Goal: Task Accomplishment & Management: Use online tool/utility

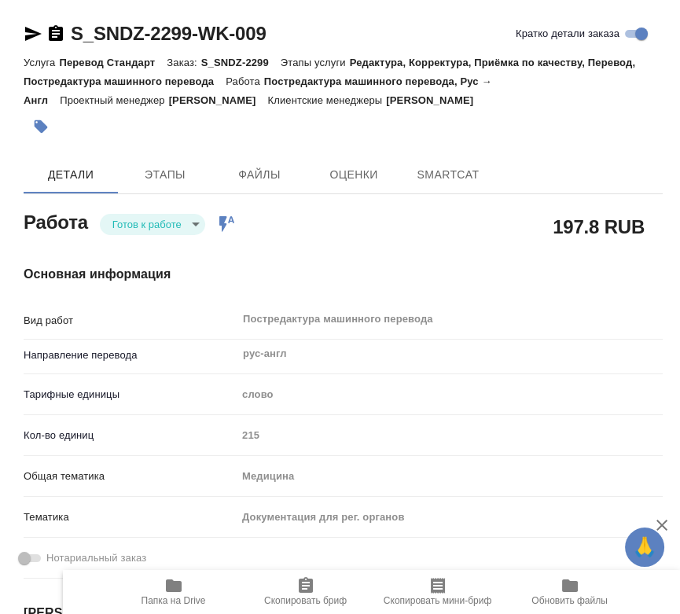
type textarea "x"
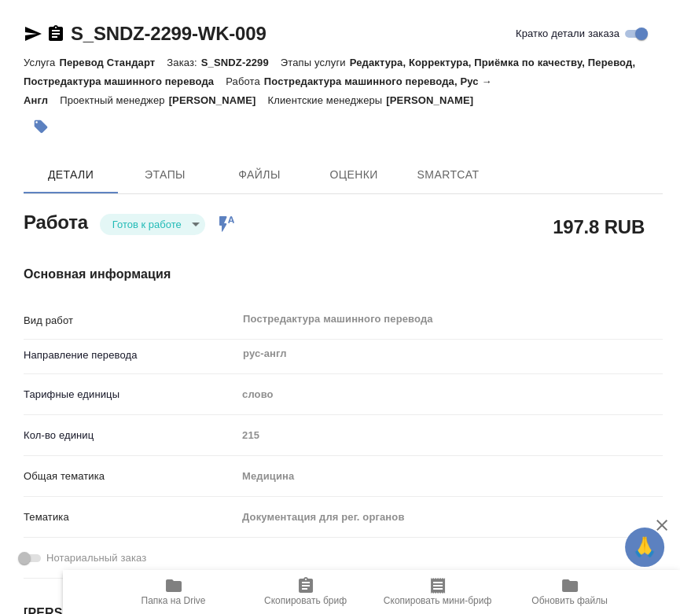
type textarea "x"
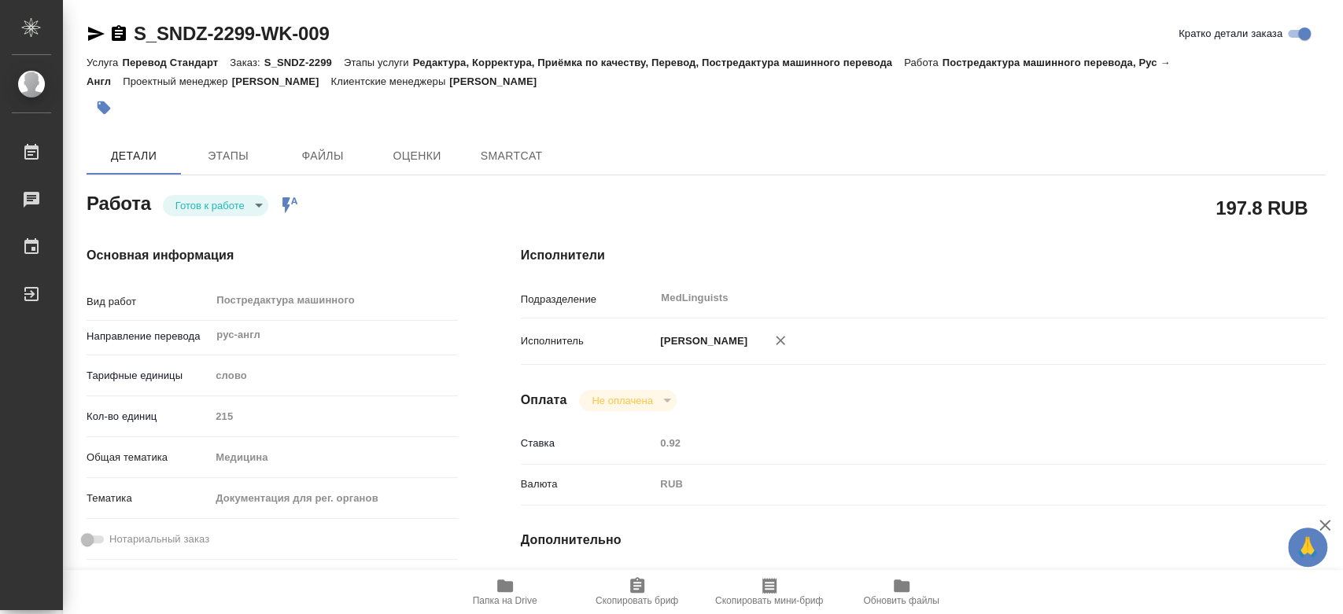
type textarea "x"
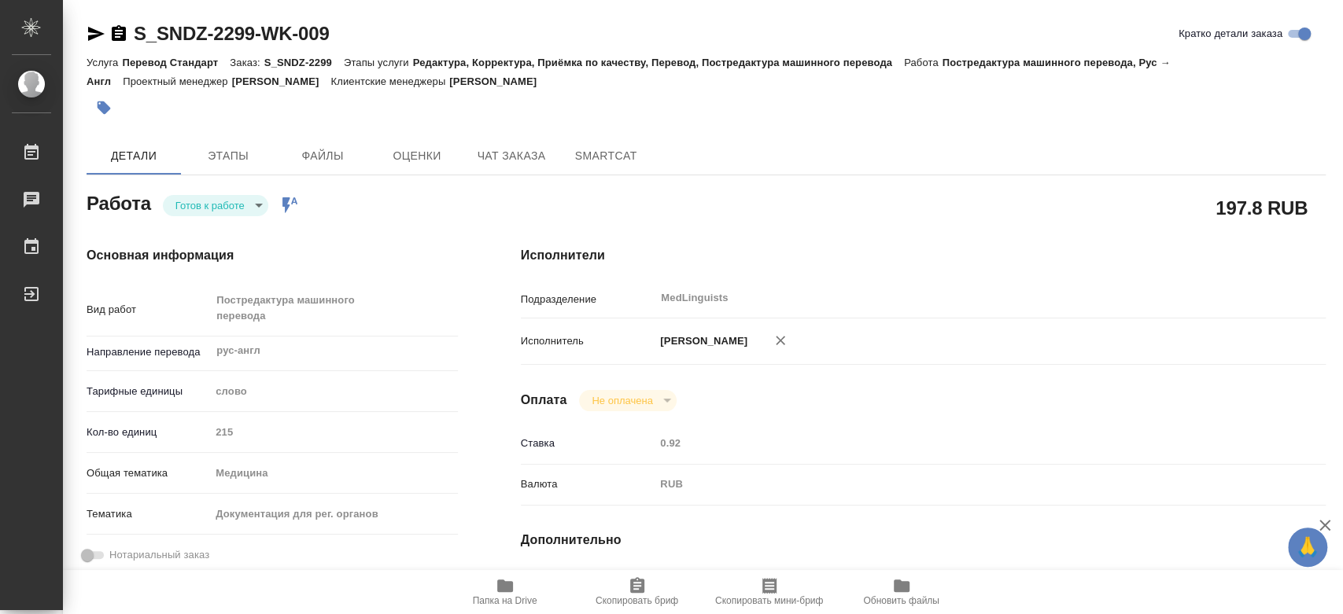
type textarea "x"
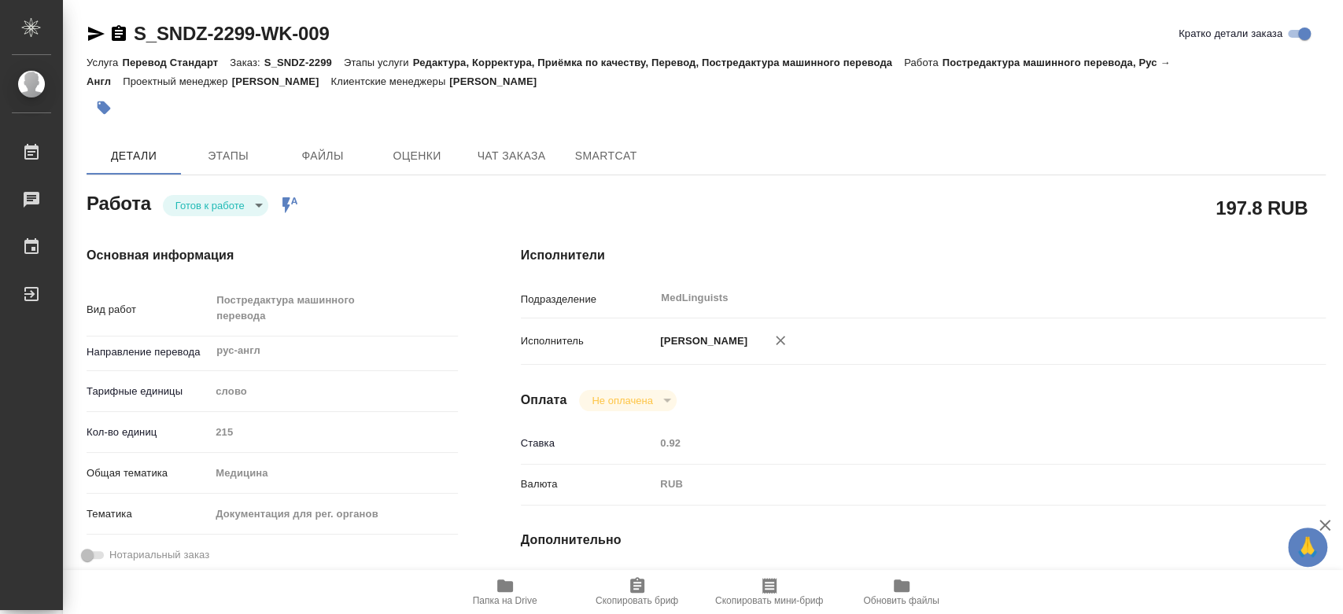
type textarea "x"
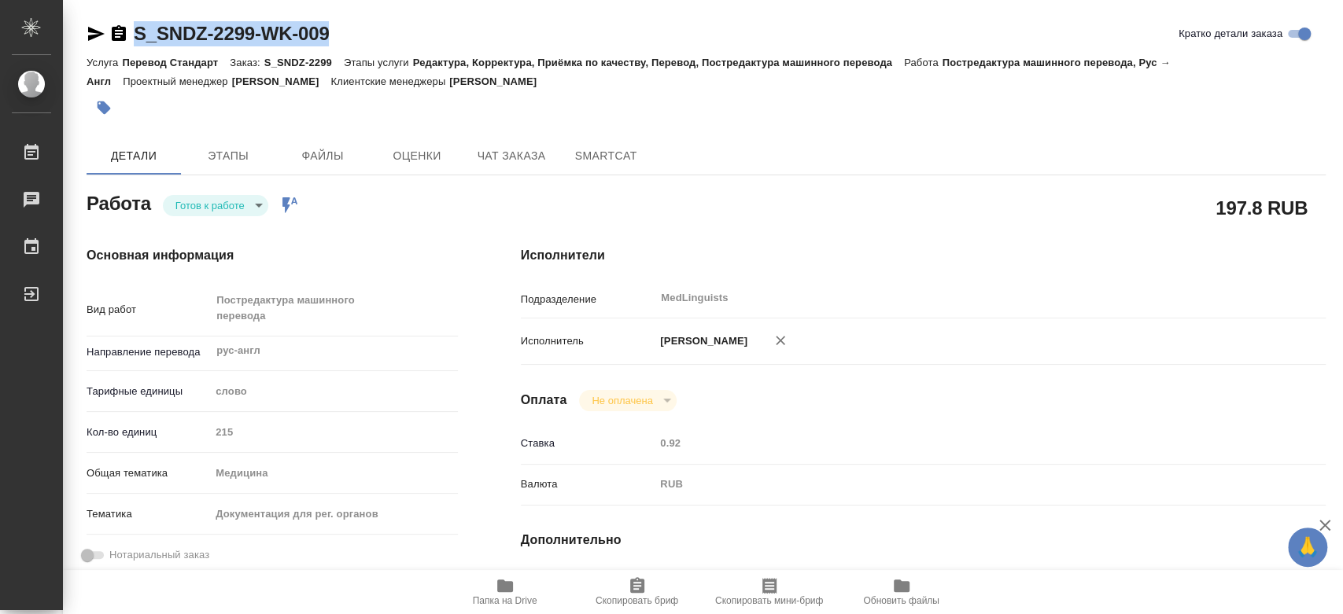
type textarea "x"
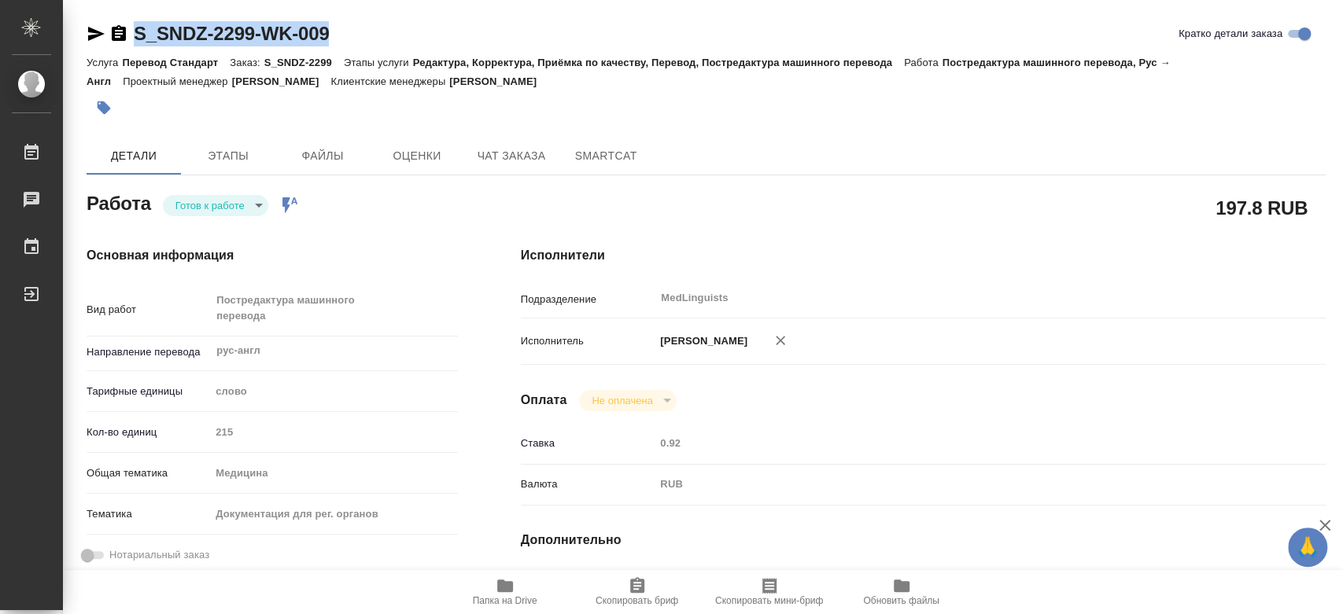
drag, startPoint x: 271, startPoint y: 32, endPoint x: 126, endPoint y: 40, distance: 145.0
click at [126, 40] on div "S_SNDZ-2299-WK-009 Кратко детали заказа" at bounding box center [706, 33] width 1239 height 25
copy link "S_SNDZ-2299-WK-009"
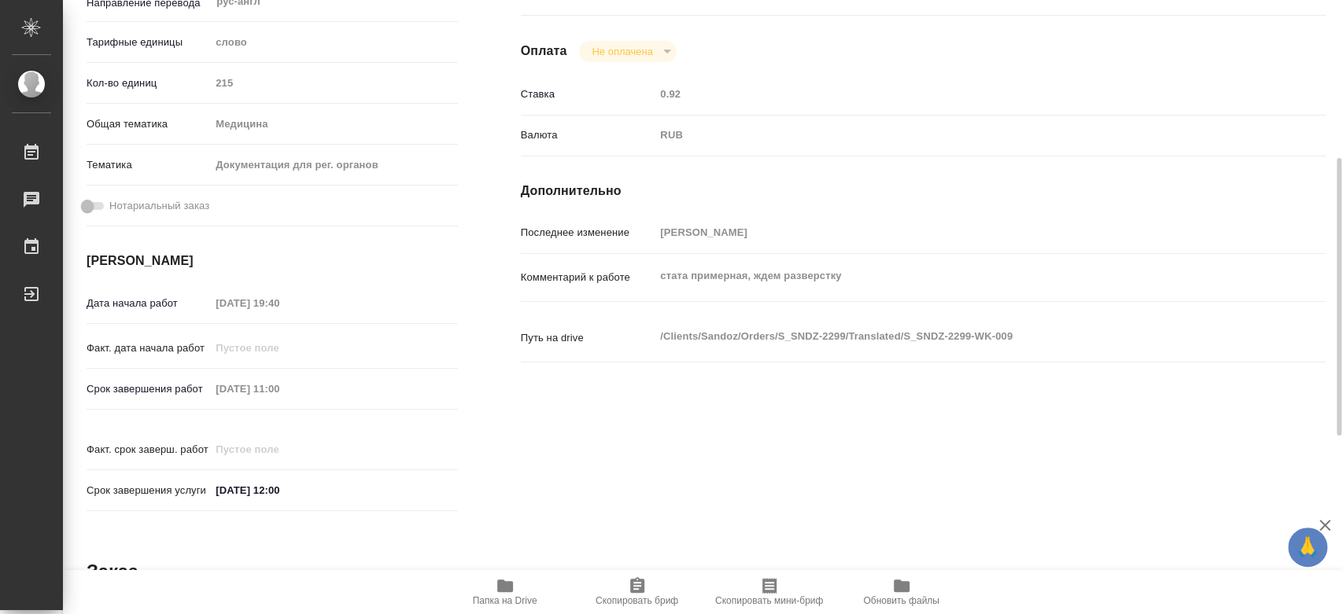
scroll to position [262, 0]
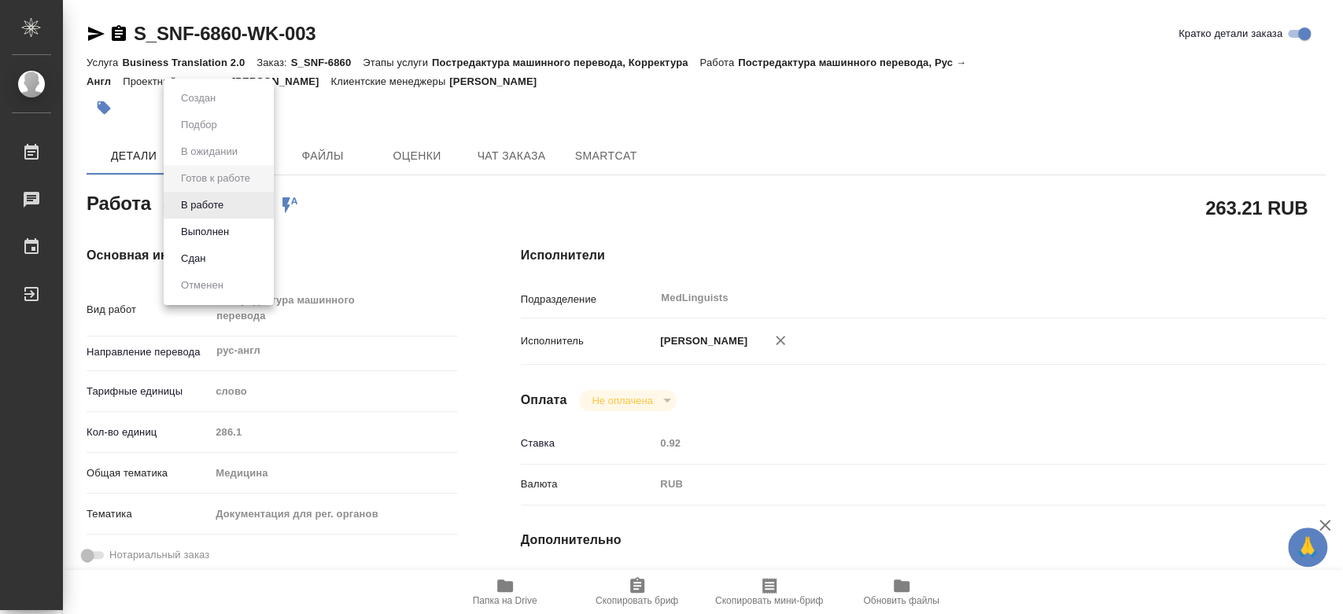
click at [225, 205] on body "🙏 .cls-1 fill:#fff; [PERSON_NAME] [PERSON_NAME] Чаты График Выйти S_SNF-6860-WK…" at bounding box center [671, 307] width 1343 height 614
click at [226, 212] on button "В работе" at bounding box center [202, 205] width 52 height 17
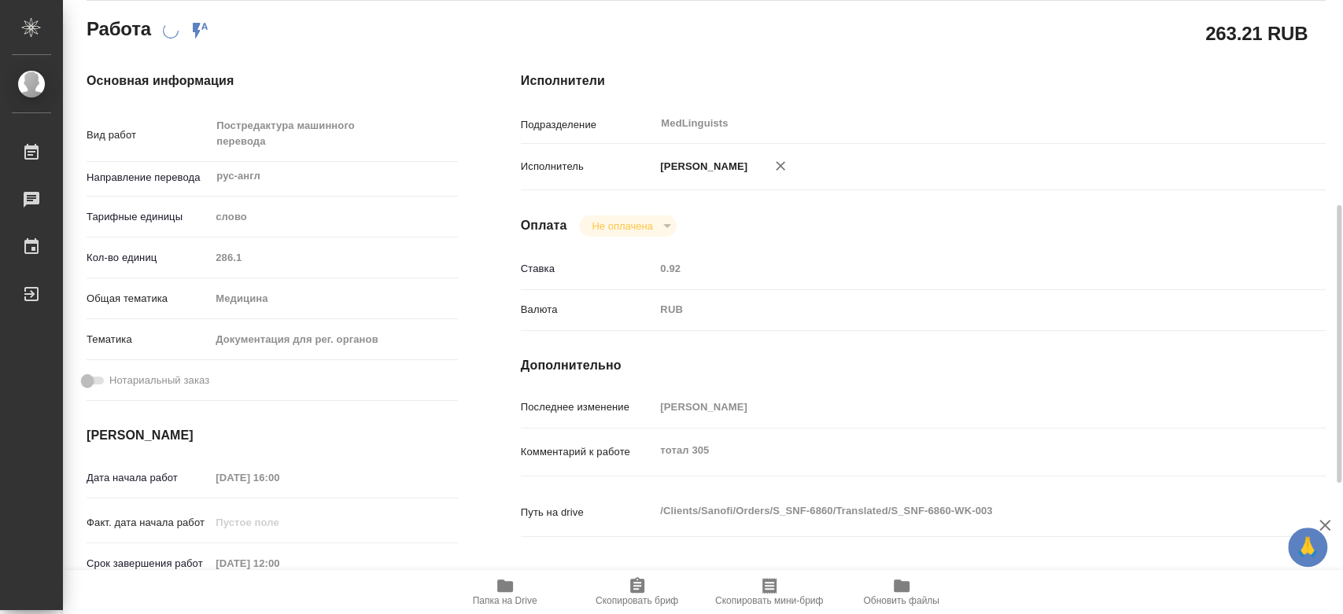
scroll to position [262, 0]
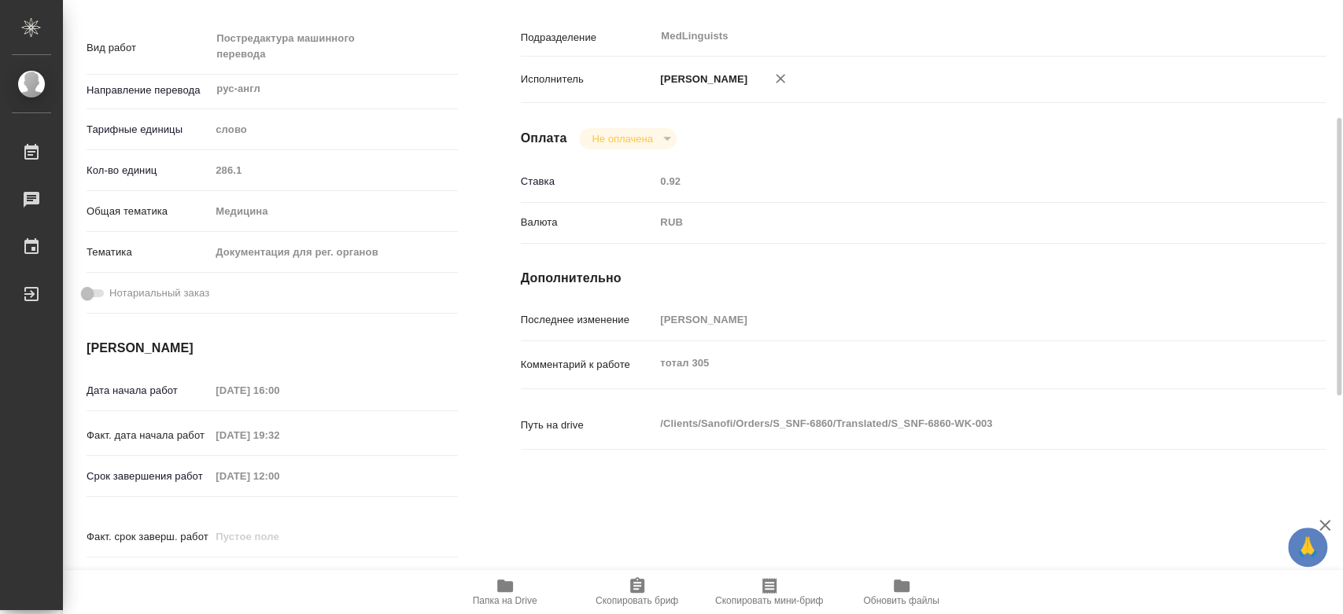
type textarea "x"
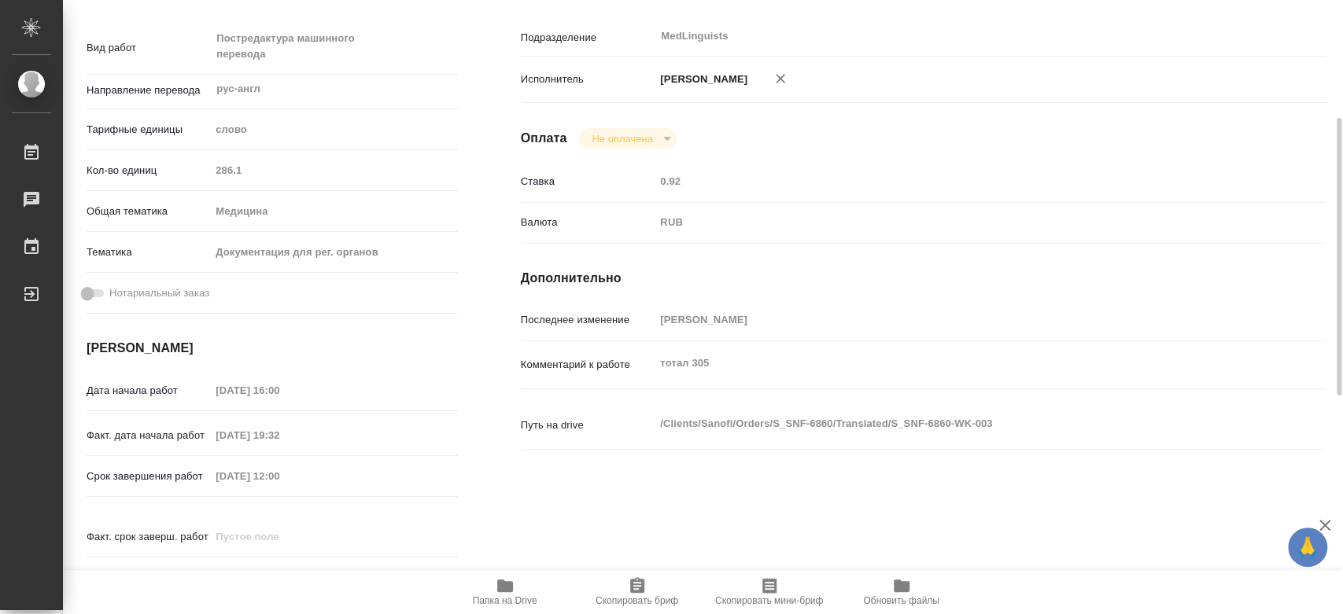
type textarea "x"
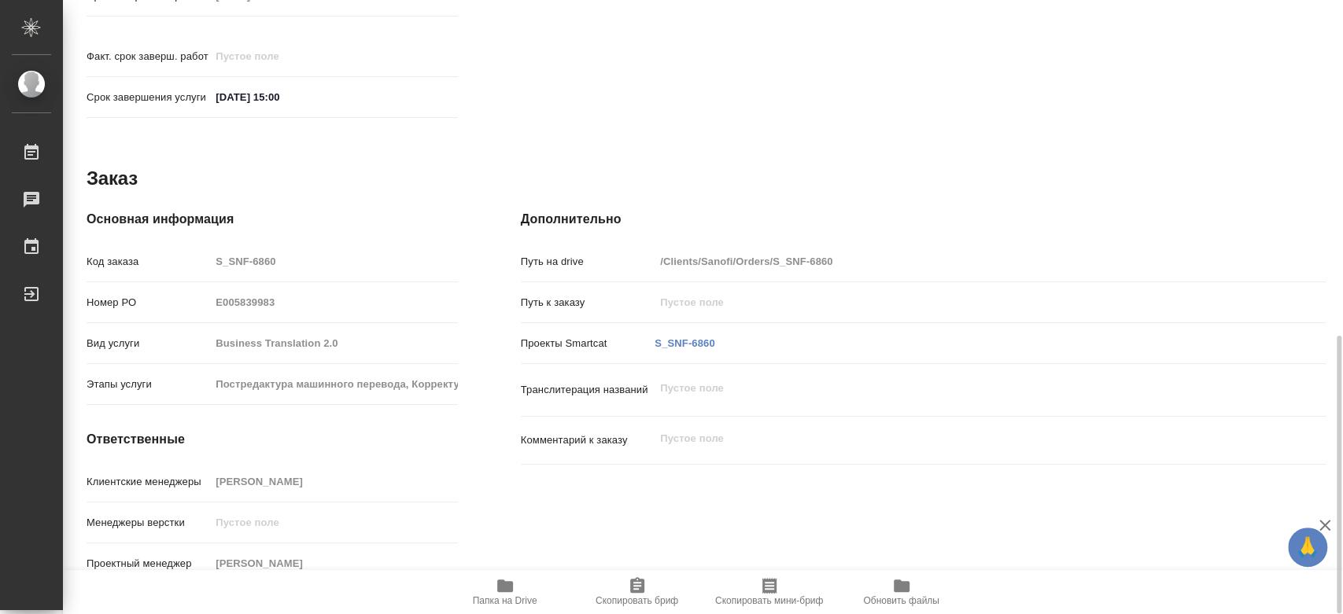
type textarea "x"
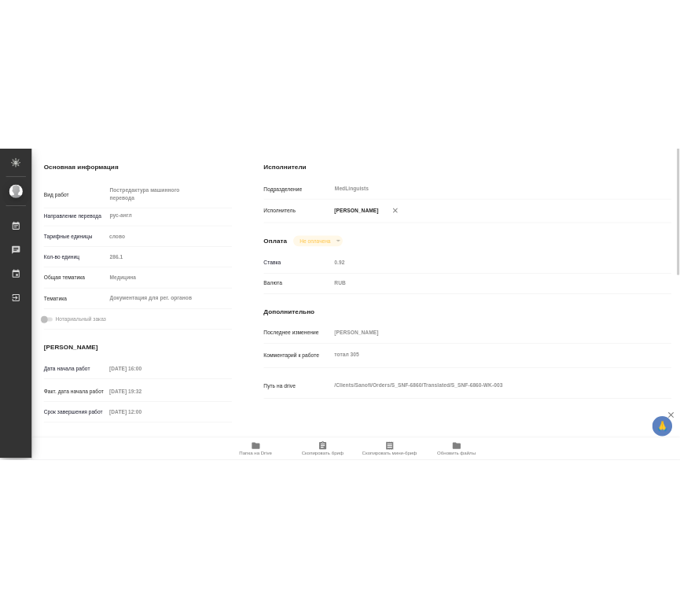
scroll to position [0, 0]
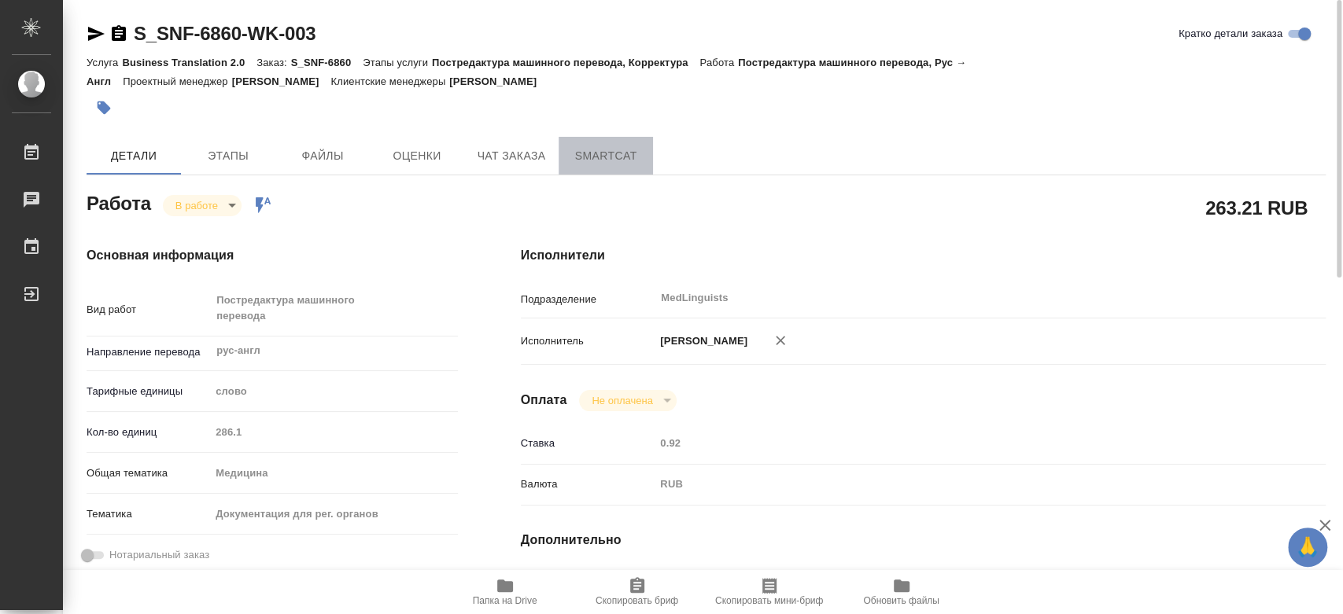
click at [621, 152] on span "SmartCat" at bounding box center [606, 156] width 76 height 20
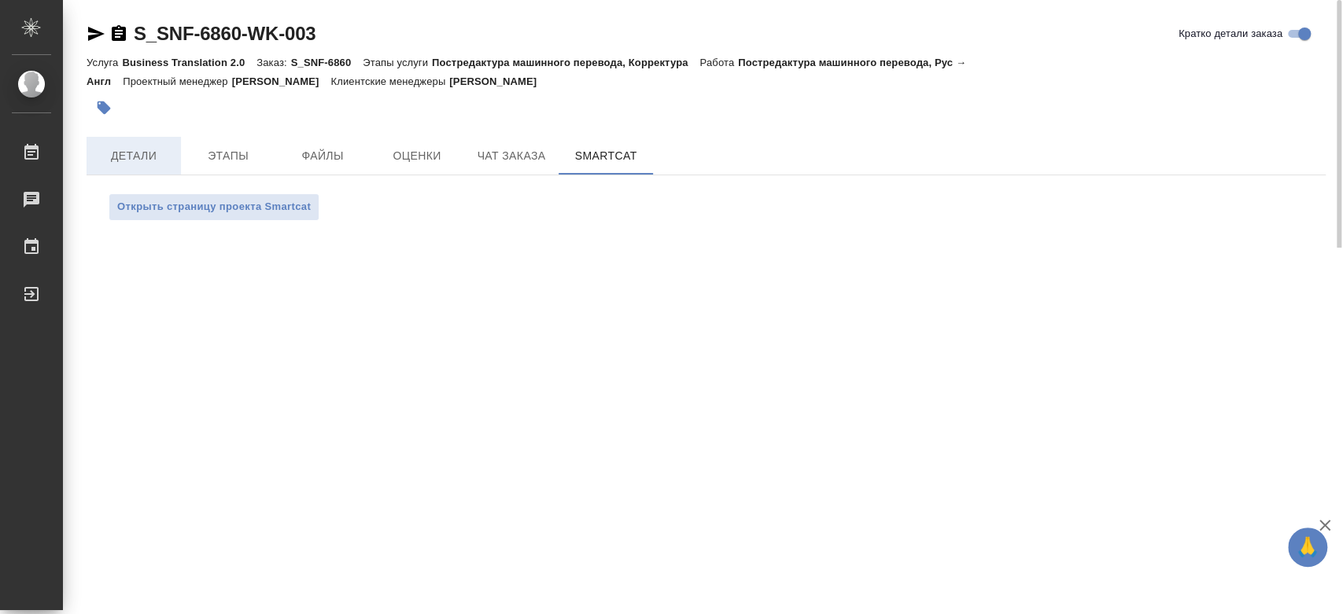
click at [140, 162] on span "Детали" at bounding box center [134, 156] width 76 height 20
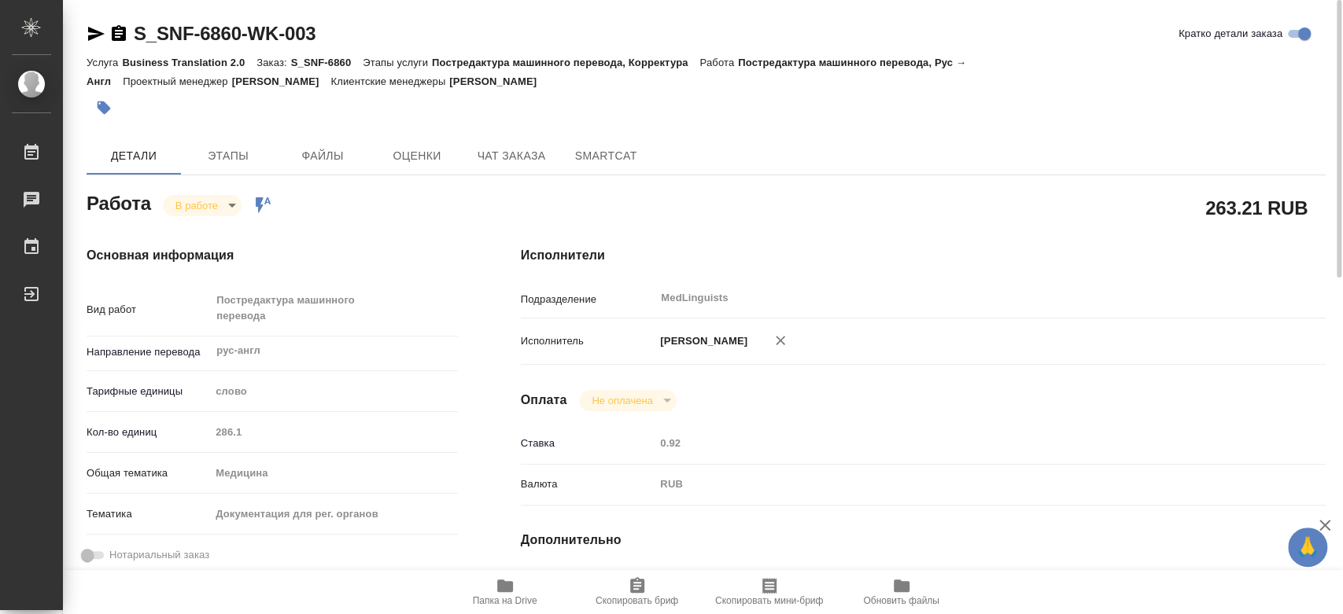
type textarea "x"
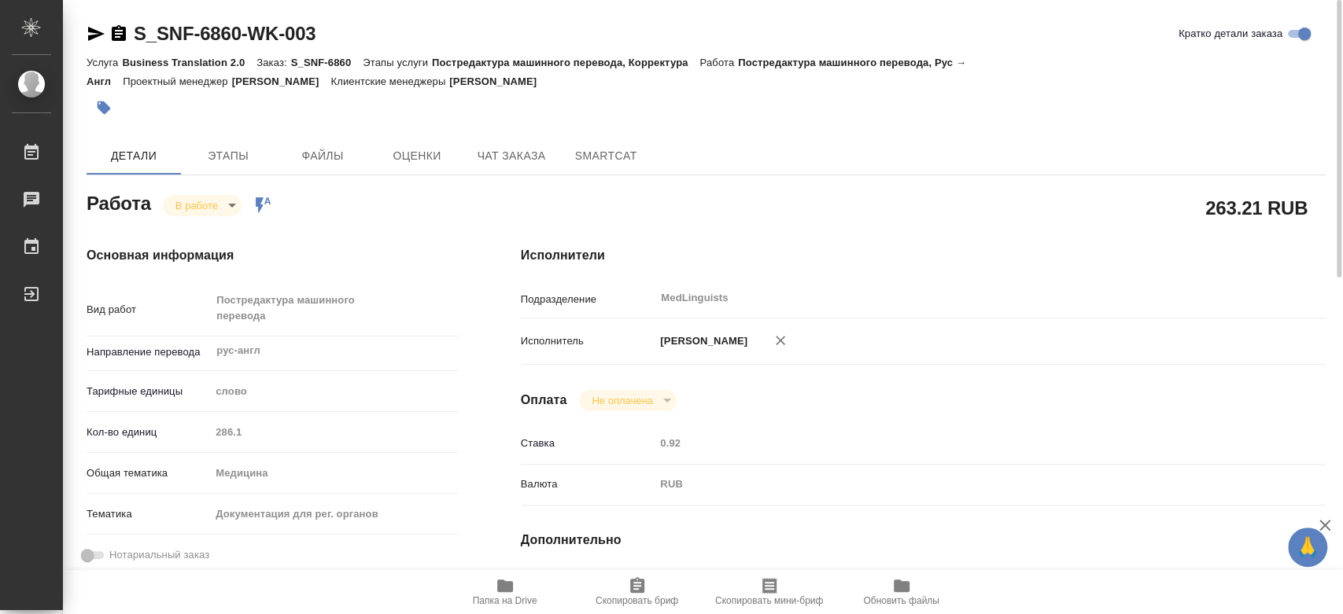
type textarea "x"
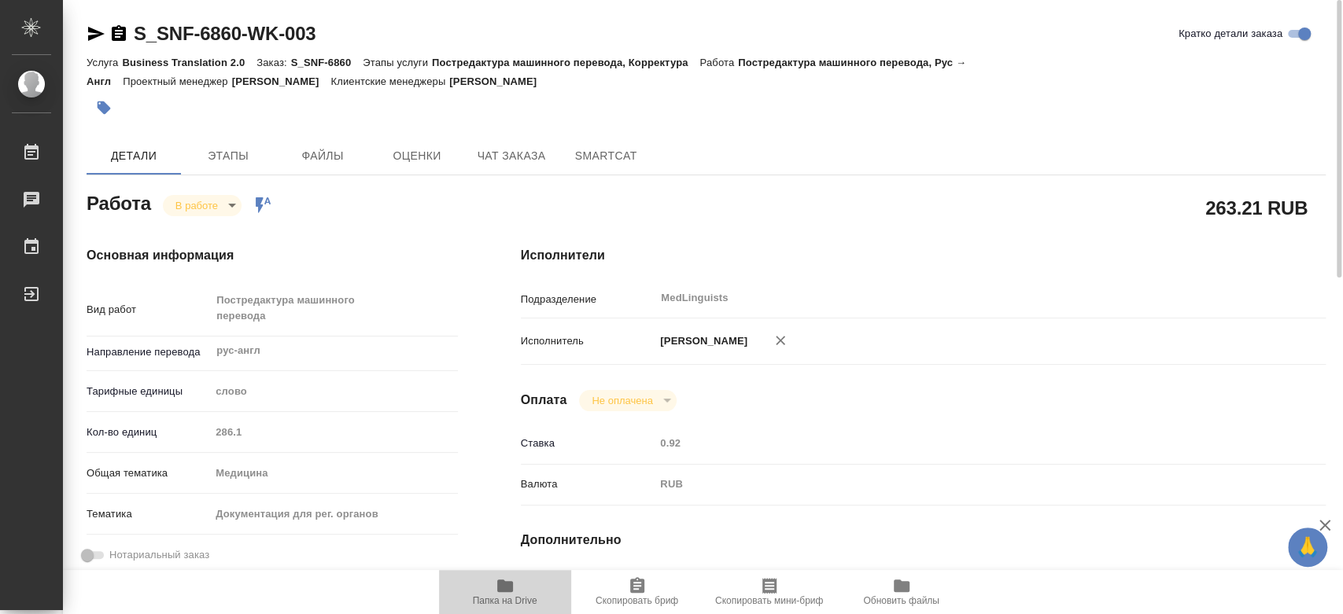
click at [497, 585] on icon "button" at bounding box center [505, 586] width 16 height 13
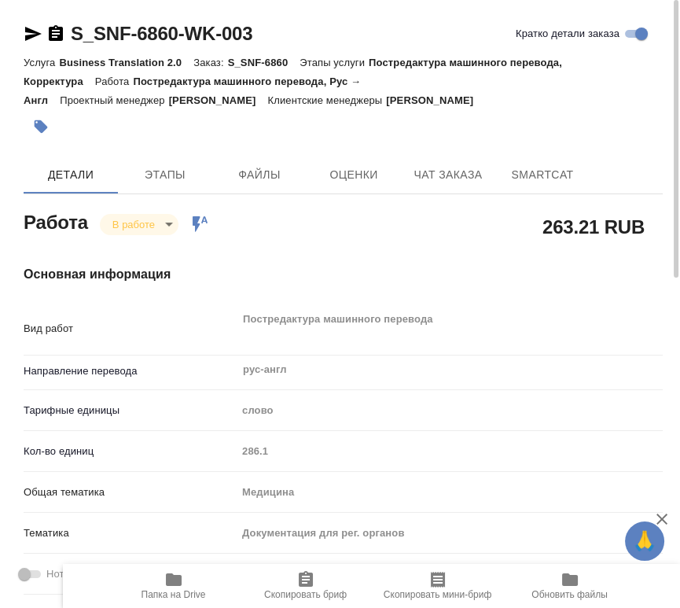
type textarea "x"
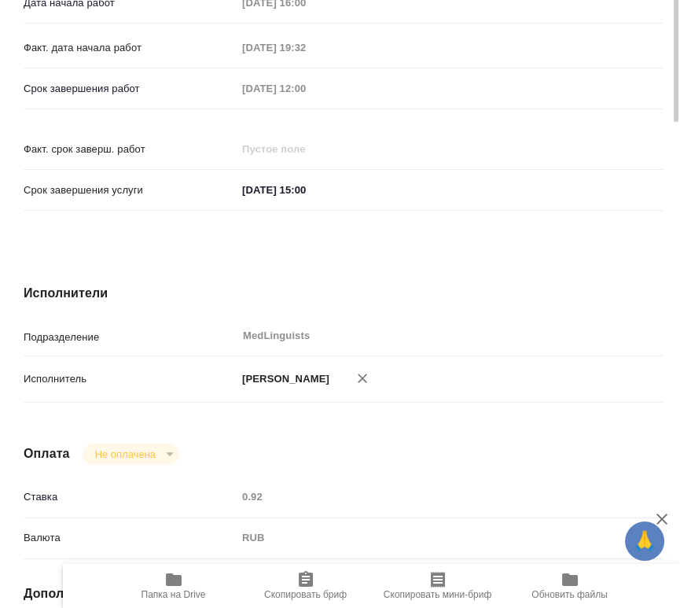
scroll to position [303, 0]
